Goal: Navigation & Orientation: Find specific page/section

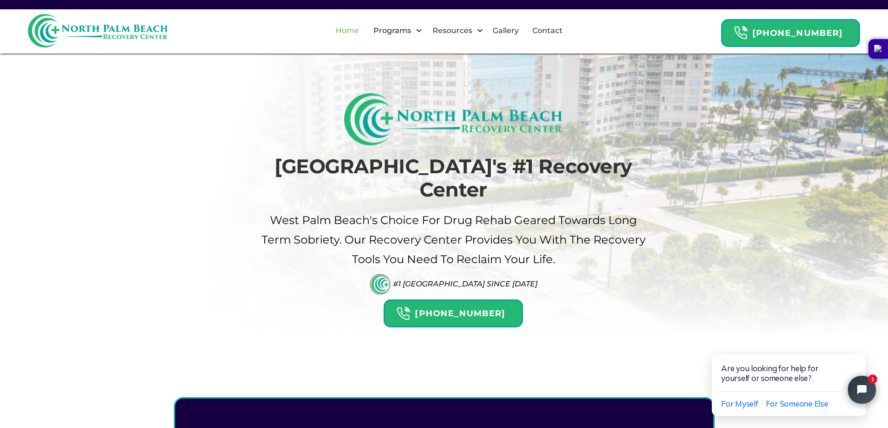
click at [359, 29] on link "Home" at bounding box center [347, 31] width 34 height 30
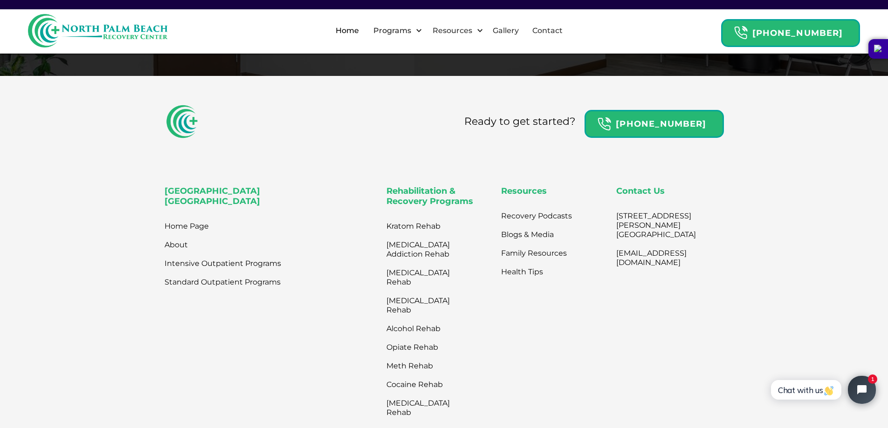
scroll to position [3106, 0]
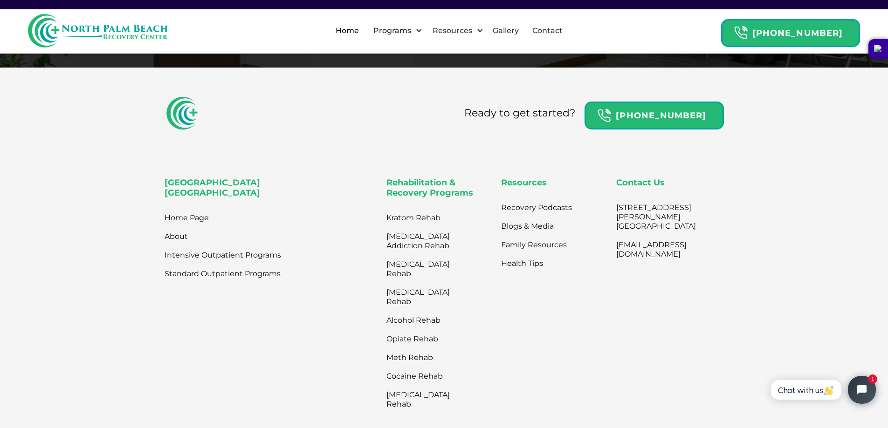
click at [300, 260] on div "[GEOGRAPHIC_DATA] Recovery Center Home Page About Intensive Outpatient Programs…" at bounding box center [271, 295] width 215 height 235
click at [291, 234] on div "[GEOGRAPHIC_DATA] Recovery Center Home Page About Intensive Outpatient Programs…" at bounding box center [271, 295] width 215 height 235
click at [195, 214] on div "[GEOGRAPHIC_DATA] Recovery Center Home Page About Intensive Outpatient Programs…" at bounding box center [271, 295] width 215 height 235
click at [219, 188] on div "[GEOGRAPHIC_DATA] Recovery Center Home Page About Intensive Outpatient Programs…" at bounding box center [271, 295] width 215 height 235
click at [197, 217] on div "[GEOGRAPHIC_DATA] Recovery Center Home Page About Intensive Outpatient Programs…" at bounding box center [271, 295] width 215 height 235
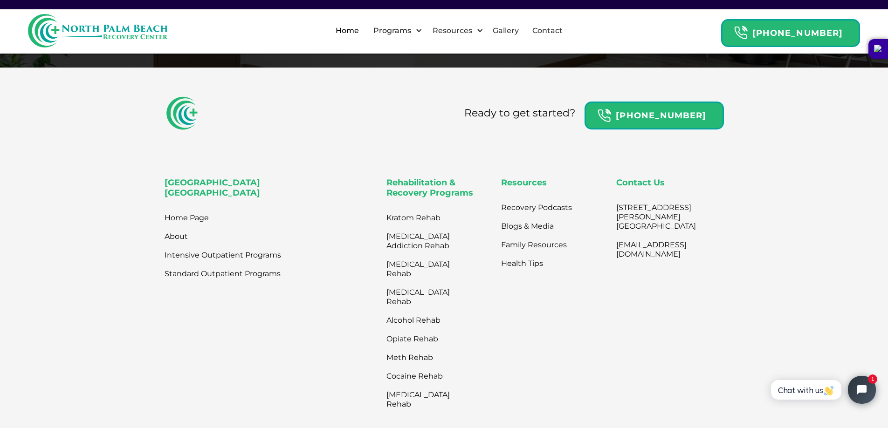
click at [229, 193] on div "[GEOGRAPHIC_DATA] Recovery Center Home Page About Intensive Outpatient Programs…" at bounding box center [271, 295] width 215 height 235
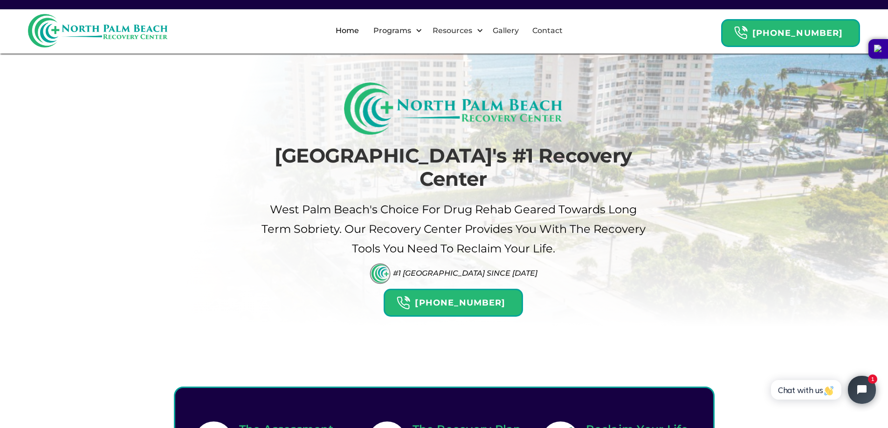
scroll to position [0, 0]
